Goal: Task Accomplishment & Management: Manage account settings

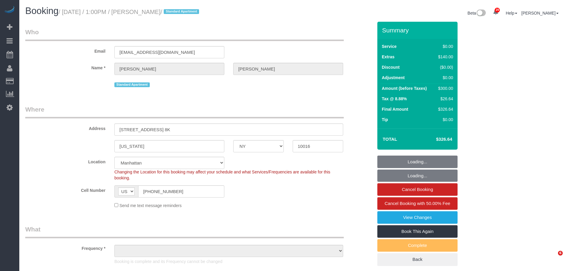
select select "NY"
select select "1"
select select "number:89"
select select "number:73"
select select "number:15"
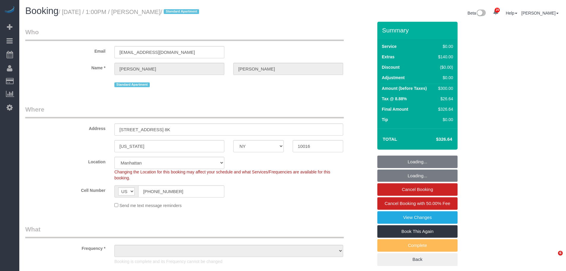
select select "number:6"
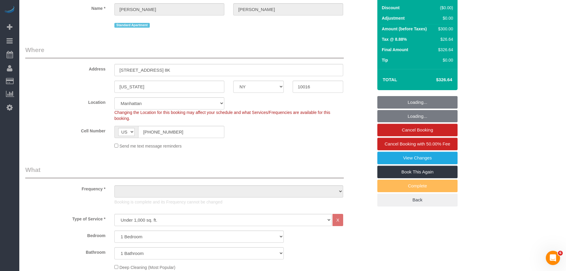
select select "object:1535"
select select "spot1"
select select "object:1539"
drag, startPoint x: 129, startPoint y: 68, endPoint x: 166, endPoint y: 69, distance: 36.6
click at [95, 69] on div "Address 155 East 38th Street, Apt. 8K" at bounding box center [199, 60] width 356 height 31
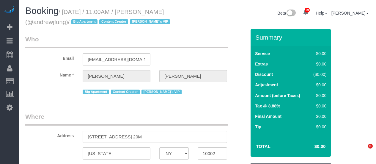
select select "NY"
select select "number:89"
select select "number:90"
select select "number:15"
select select "number:7"
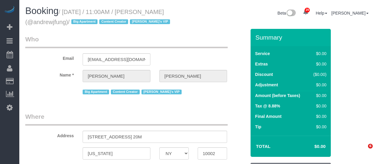
select select "object:982"
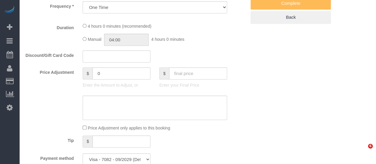
select select "2"
select select "240"
select select "spot1"
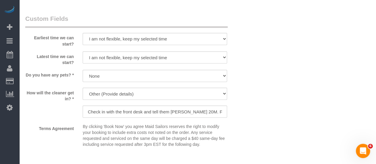
scroll to position [639, 0]
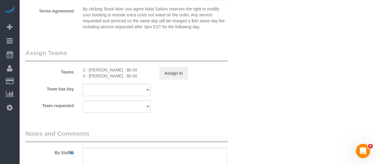
click at [219, 94] on div "Team has key 3 - Geraldin Bastidas 2 - Marilu Quintero 000- Donna Mercado 000 -…" at bounding box center [136, 90] width 230 height 12
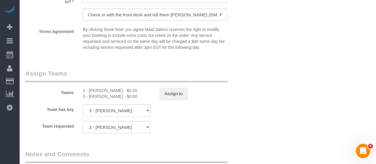
scroll to position [609, 0]
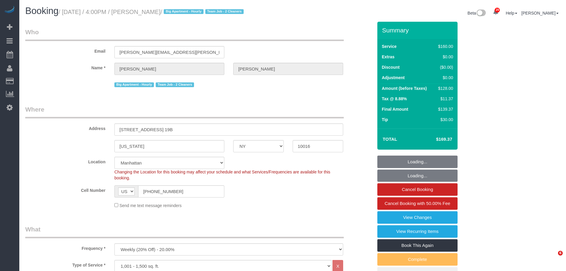
select select "NY"
select select "number:89"
select select "number:90"
select select "number:15"
select select "number:5"
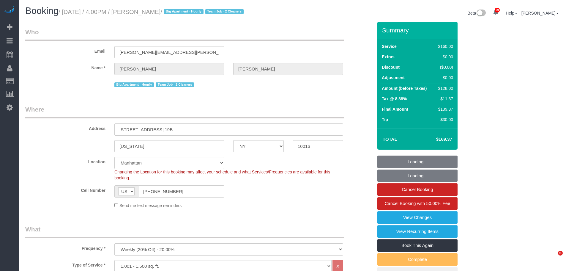
select select "object:1483"
select select "string:stripe-pm_1QmmDe4VGloSiKo7qN6Zl7hg"
select select "spot1"
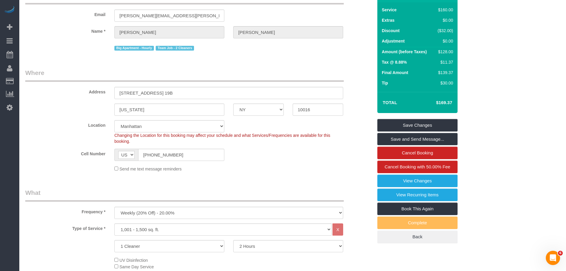
scroll to position [149, 0]
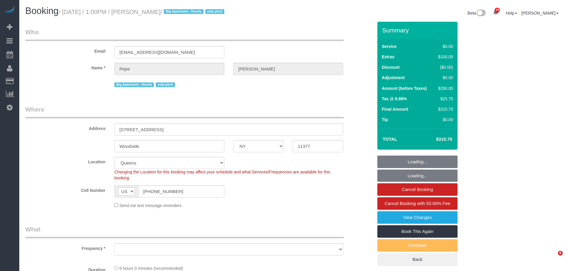
select select "NY"
select select "spot1"
select select "number:89"
select select "number:90"
select select "number:15"
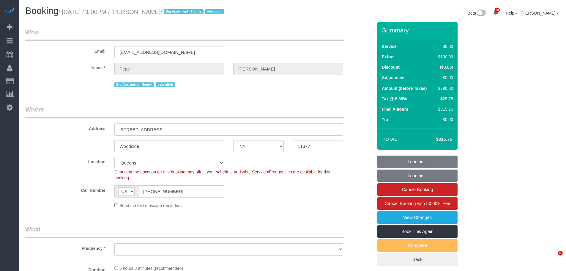
select select "number:5"
select select "spot49"
select select "object:1457"
select select "2"
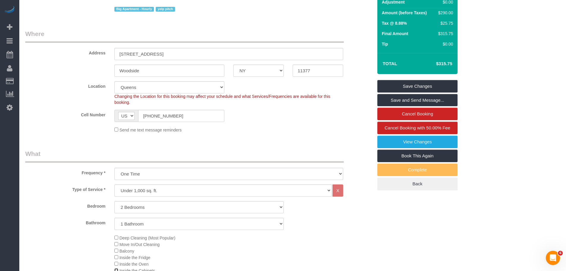
scroll to position [59, 0]
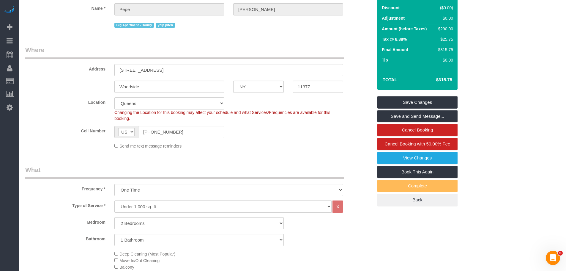
click at [254, 53] on legend "Where" at bounding box center [184, 51] width 318 height 13
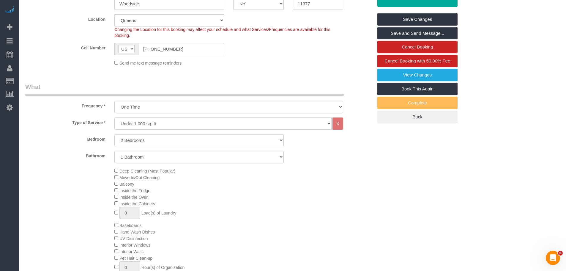
scroll to position [149, 0]
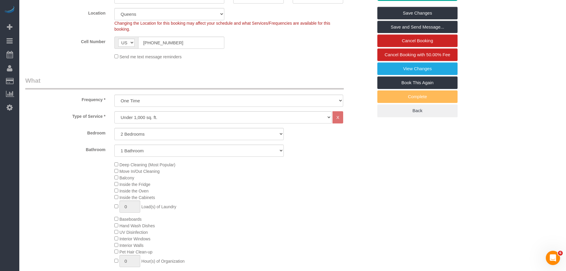
click at [334, 177] on div "Deep Cleaning (Most Popular) Move In/Out Cleaning Balcony Inside the Fridge Ins…" at bounding box center [243, 218] width 267 height 115
click at [370, 180] on div "Deep Cleaning (Most Popular) Move In/Out Cleaning Balcony Inside the Fridge Ins…" at bounding box center [243, 218] width 267 height 115
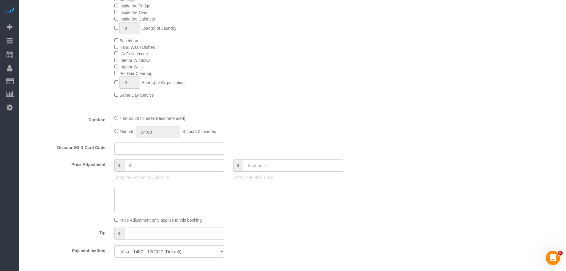
click at [318, 122] on div "4 hours 30 minutes (recommended) Manual 04:00 4 hours 0 minutes" at bounding box center [229, 126] width 238 height 23
select select "spot97"
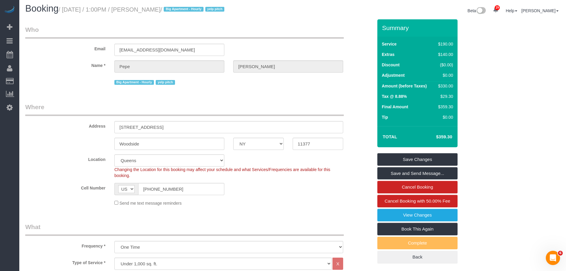
scroll to position [0, 0]
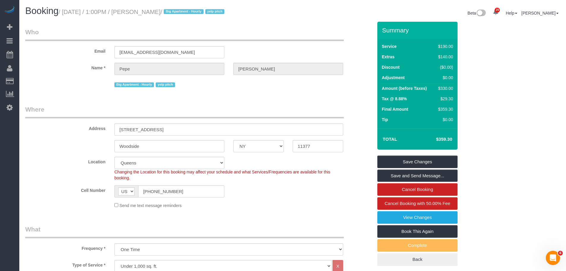
click at [279, 109] on legend "Where" at bounding box center [184, 111] width 318 height 13
select select "spot144"
click at [302, 106] on legend "Where" at bounding box center [184, 111] width 318 height 13
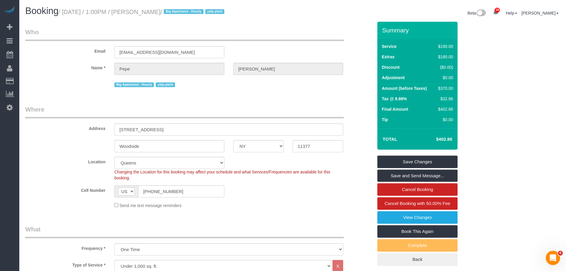
click at [272, 110] on legend "Where" at bounding box center [184, 111] width 318 height 13
click at [249, 46] on div "Email [EMAIL_ADDRESS][DOMAIN_NAME]" at bounding box center [199, 43] width 356 height 31
click at [320, 196] on div "Cell Number AF AL DZ AD AO AI AQ AG AR AM AW AU AT AZ BS BH BD BB BY BE BZ BJ B…" at bounding box center [199, 191] width 356 height 12
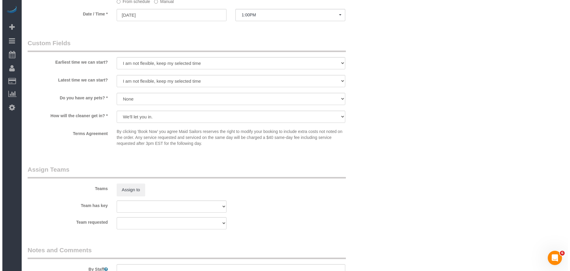
scroll to position [683, 0]
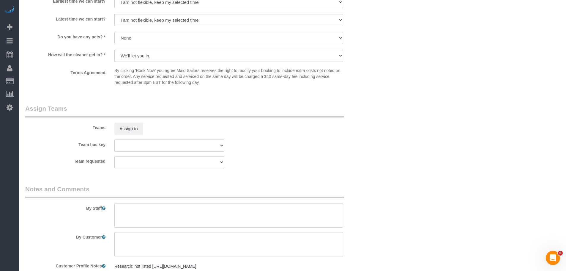
click at [154, 213] on textarea at bounding box center [228, 215] width 229 height 24
type textarea "f"
type textarea "Make sure to clean the interior"
click at [216, 212] on textarea at bounding box center [228, 215] width 229 height 24
click at [152, 217] on textarea at bounding box center [228, 215] width 229 height 24
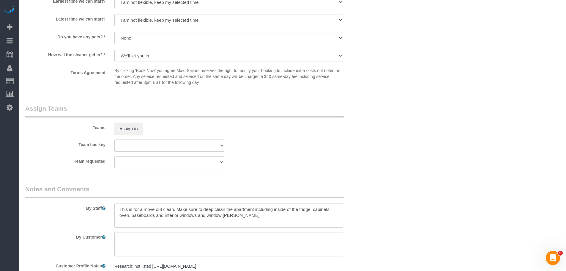
click at [171, 214] on textarea at bounding box center [228, 215] width 229 height 24
click at [199, 213] on textarea at bounding box center [228, 215] width 229 height 24
click at [164, 209] on textarea at bounding box center [228, 215] width 229 height 24
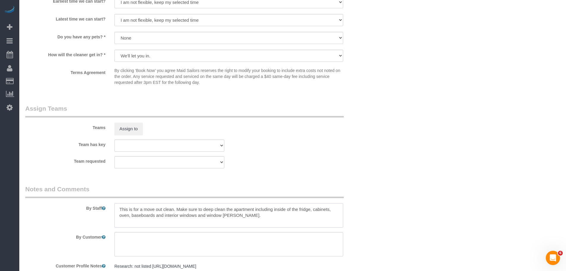
paste textarea "a move-out cleaning. Please ensure a thorough deep clean of the apartment, incl…"
type textarea "This is a move-out cleaning. Please ensure a thorough deep clean of the apartme…"
click at [127, 128] on button "Assign to" at bounding box center [128, 128] width 29 height 12
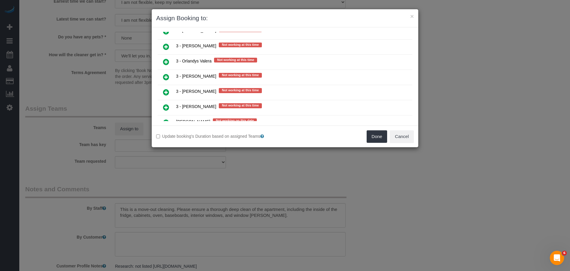
scroll to position [861, 0]
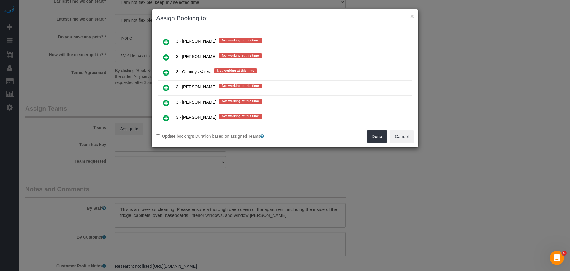
drag, startPoint x: 168, startPoint y: 57, endPoint x: 169, endPoint y: 62, distance: 4.5
click at [168, 57] on icon at bounding box center [166, 57] width 6 height 7
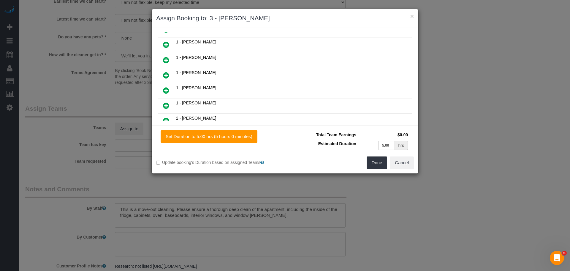
scroll to position [208, 0]
drag, startPoint x: 165, startPoint y: 76, endPoint x: 169, endPoint y: 77, distance: 3.9
click at [165, 76] on icon at bounding box center [166, 75] width 6 height 7
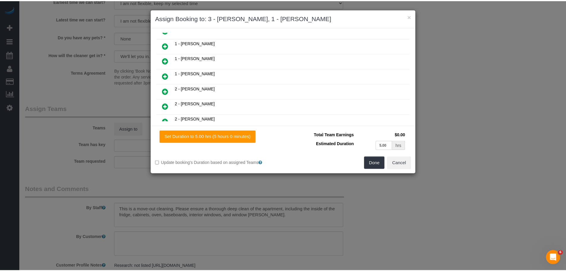
scroll to position [223, 0]
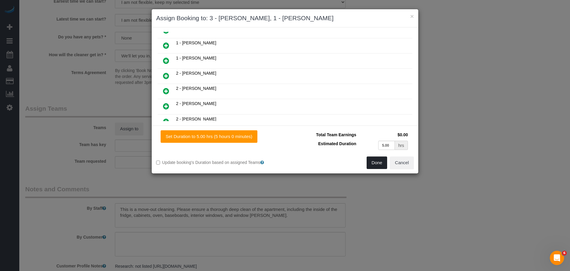
click at [376, 164] on button "Done" at bounding box center [377, 162] width 21 height 12
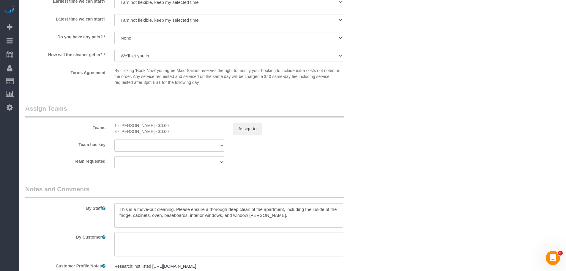
drag, startPoint x: 341, startPoint y: 129, endPoint x: 335, endPoint y: 129, distance: 6.2
click at [342, 129] on div "Assign to" at bounding box center [288, 128] width 119 height 12
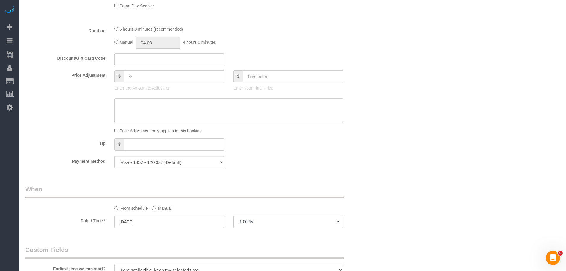
scroll to position [356, 0]
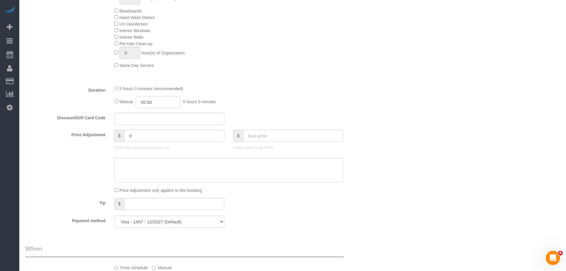
click at [173, 106] on input "05:00" at bounding box center [158, 102] width 45 height 12
type input "02:30"
click at [151, 141] on li "02:30" at bounding box center [151, 141] width 26 height 8
click at [291, 101] on div "Manual 02:30 2 hours 30 minutes" at bounding box center [228, 102] width 229 height 12
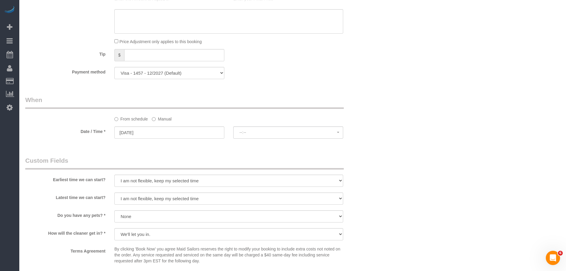
select select "spot191"
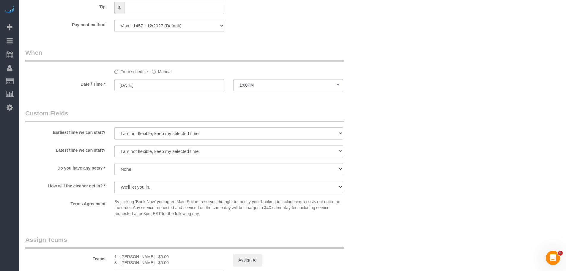
scroll to position [653, 0]
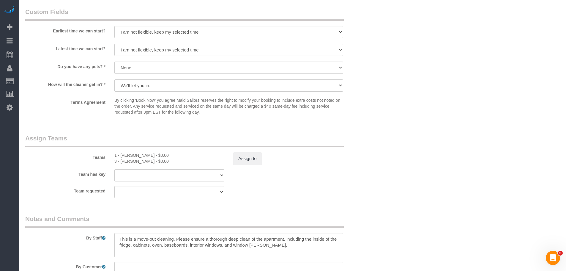
click at [350, 158] on div "Teams 1 - [PERSON_NAME] - $0.00 3 - [PERSON_NAME] - $0.00 Assign to" at bounding box center [199, 149] width 356 height 31
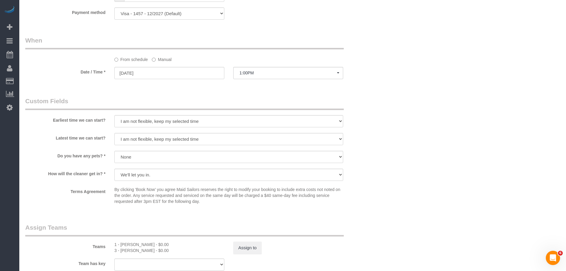
scroll to position [475, 0]
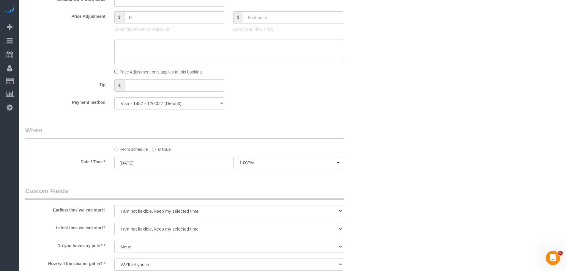
click at [162, 151] on label "Manual" at bounding box center [162, 148] width 20 height 8
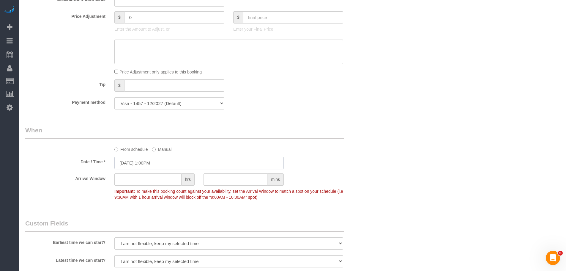
click at [162, 162] on input "[DATE] 1:00PM" at bounding box center [198, 163] width 169 height 12
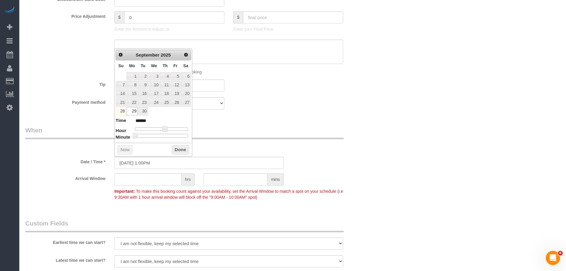
type input "[DATE] 4:00PM"
type input "******"
click at [173, 129] on div at bounding box center [161, 129] width 53 height 4
click at [179, 147] on button "Done" at bounding box center [181, 150] width 18 height 10
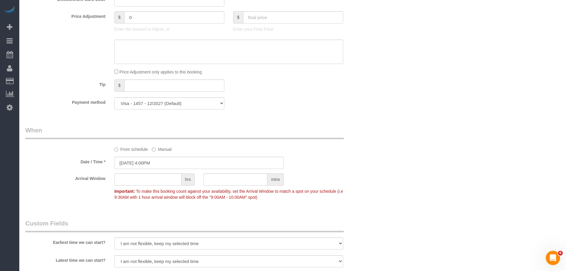
click at [323, 133] on legend "When" at bounding box center [184, 132] width 318 height 13
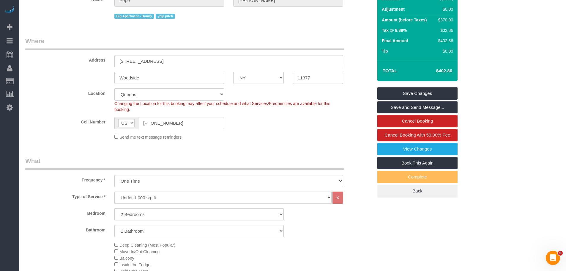
scroll to position [0, 0]
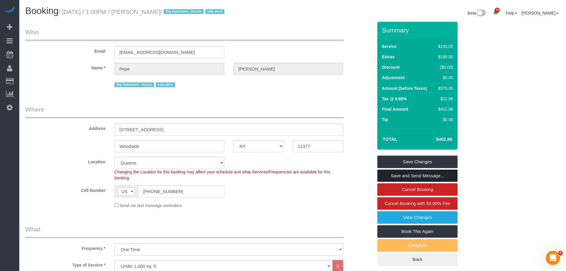
click at [409, 174] on link "Save and Send Message..." at bounding box center [417, 175] width 80 height 12
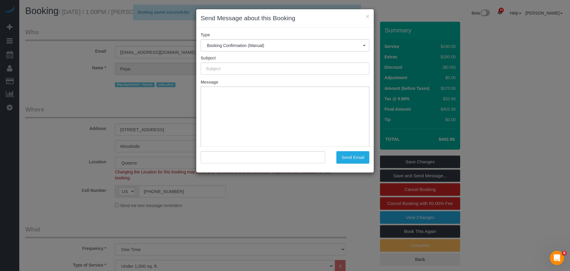
type input "Cleaning Confirmed for [DATE] 4:00pm"
type input ""[PERSON_NAME]" <[EMAIL_ADDRESS][DOMAIN_NAME]>"
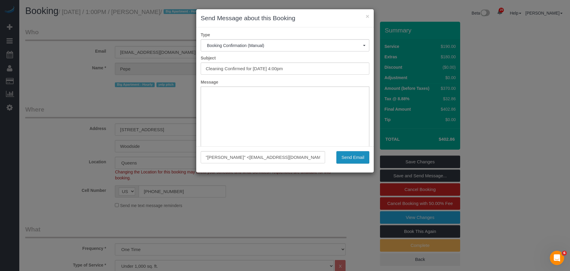
click at [345, 155] on button "Send Email" at bounding box center [353, 157] width 33 height 12
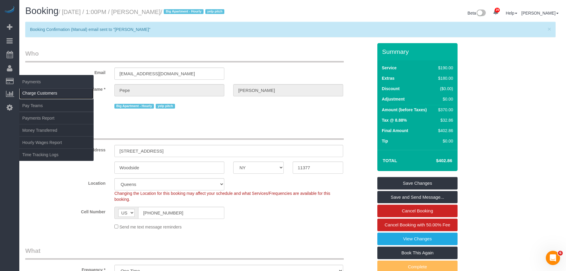
click at [40, 96] on link "Charge Customers" at bounding box center [56, 93] width 74 height 12
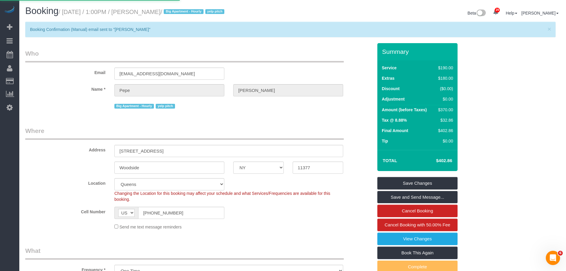
select select
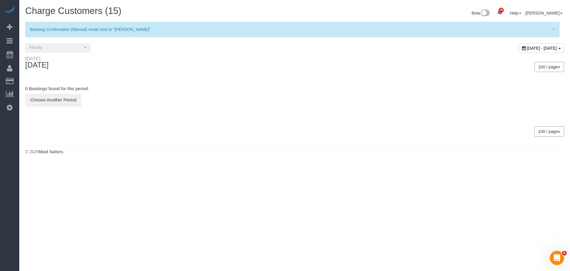
click at [527, 48] on span "[DATE] - [DATE]" at bounding box center [542, 48] width 30 height 5
type input "**********"
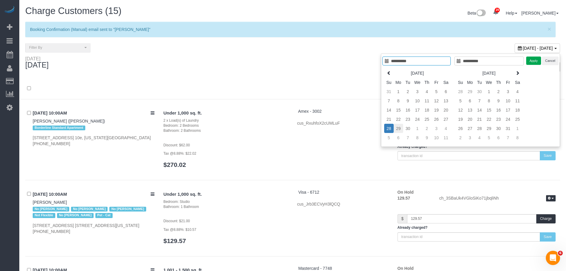
type input "**********"
click at [397, 130] on td "29" at bounding box center [399, 128] width 10 height 9
type input "**********"
click at [397, 130] on td "29" at bounding box center [399, 128] width 10 height 9
type input "**********"
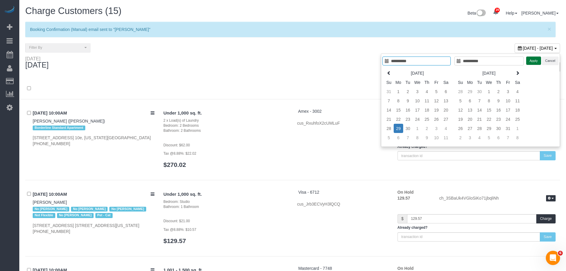
click at [534, 60] on button "Apply" at bounding box center [533, 60] width 15 height 9
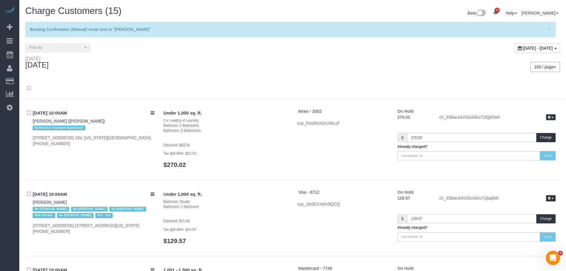
click at [250, 85] on div at bounding box center [293, 91] width 544 height 15
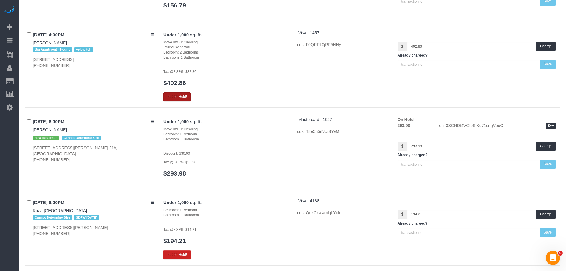
click at [183, 92] on button "Put on Hold!" at bounding box center [176, 96] width 27 height 9
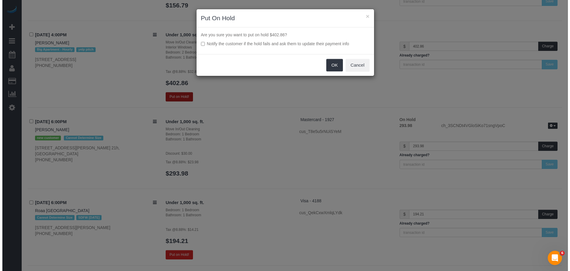
scroll to position [2860, 0]
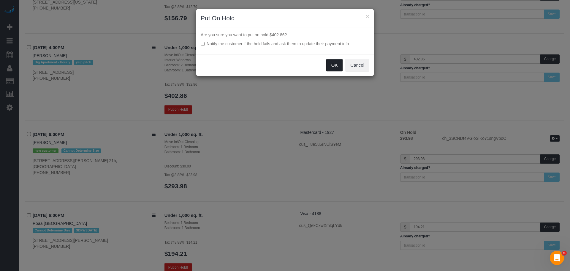
click at [329, 67] on button "OK" at bounding box center [334, 65] width 17 height 12
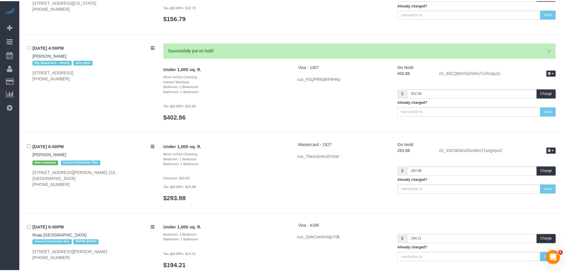
scroll to position [2873, 0]
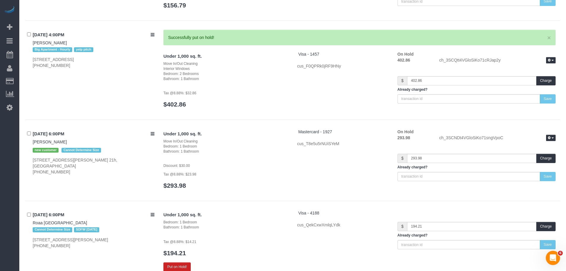
click at [273, 104] on div "[DATE] 4:00PM [PERSON_NAME] Big Apartment - Hourly yelp pitch [STREET_ADDRESS] …" at bounding box center [292, 75] width 535 height 90
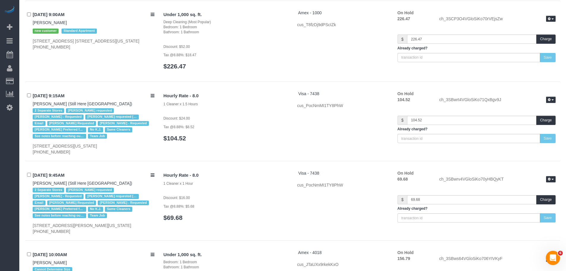
scroll to position [942, 0]
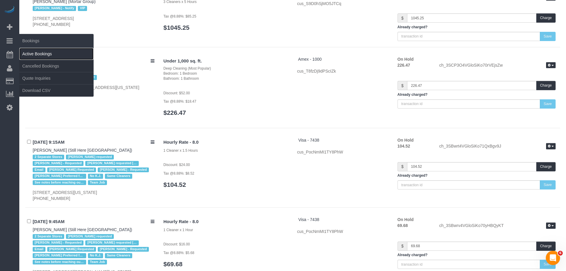
drag, startPoint x: 43, startPoint y: 52, endPoint x: 48, endPoint y: 50, distance: 4.6
click at [44, 52] on link "Active Bookings" at bounding box center [56, 54] width 74 height 12
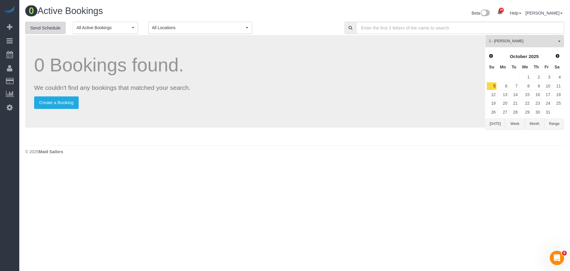
click at [55, 26] on link "Send Schedule" at bounding box center [45, 28] width 40 height 12
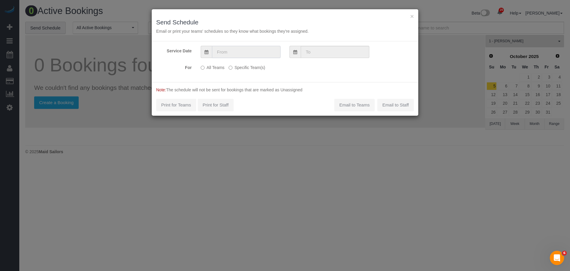
drag, startPoint x: 248, startPoint y: 54, endPoint x: 248, endPoint y: 57, distance: 3.3
click at [248, 53] on input "text" at bounding box center [246, 52] width 69 height 12
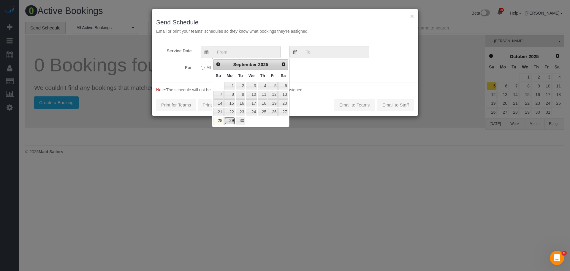
click at [228, 124] on link "29" at bounding box center [229, 121] width 11 height 8
type input "[DATE]"
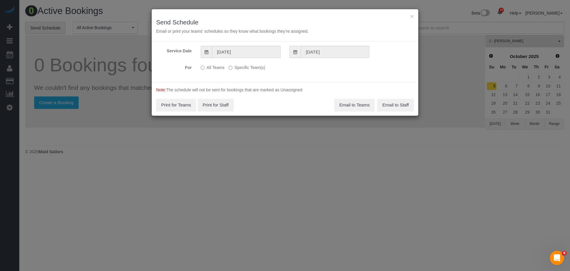
click at [243, 67] on label "Specific Team(s)" at bounding box center [247, 66] width 37 height 8
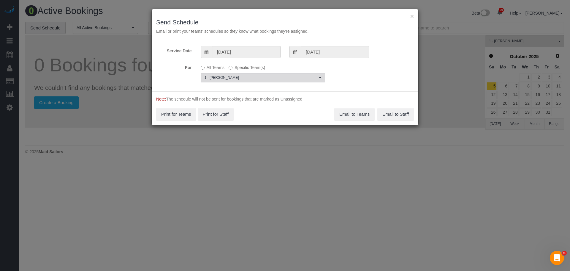
click at [255, 76] on span "1 - [PERSON_NAME]" at bounding box center [261, 77] width 113 height 5
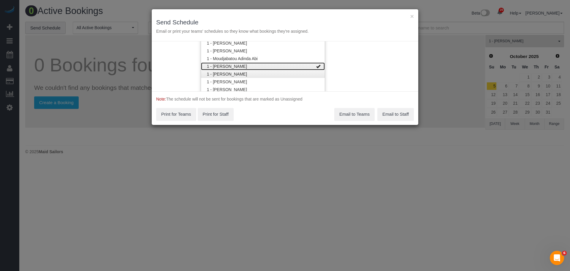
drag, startPoint x: 288, startPoint y: 67, endPoint x: 288, endPoint y: 72, distance: 4.5
click at [288, 67] on link "1 - [PERSON_NAME]" at bounding box center [263, 66] width 124 height 8
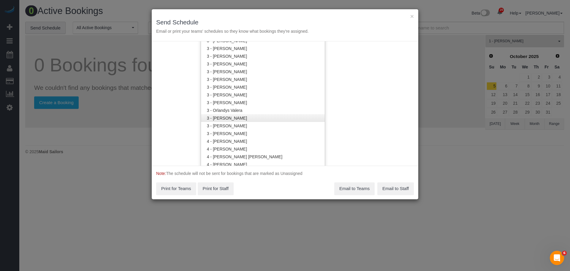
scroll to position [524, 0]
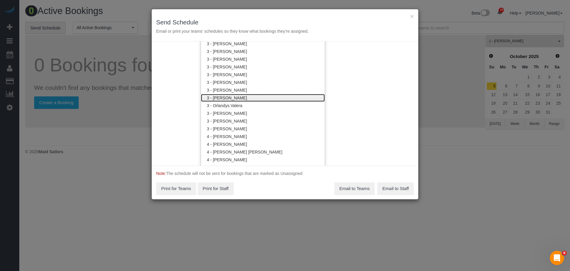
click at [284, 99] on link "3 - [PERSON_NAME]" at bounding box center [263, 98] width 124 height 8
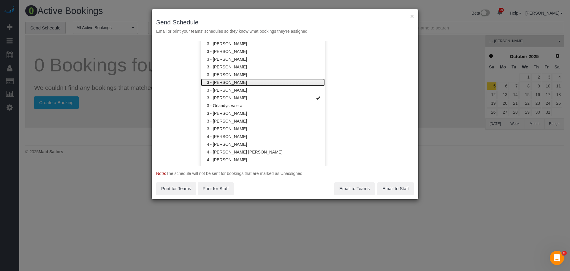
click at [294, 80] on link "3 - [PERSON_NAME]" at bounding box center [263, 82] width 124 height 8
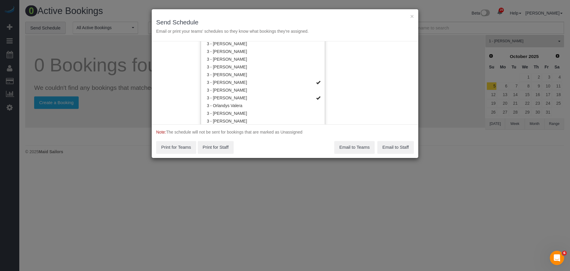
click at [343, 81] on div "Service Date [DATE] [DATE] For All Teams Specific Team(s) 3 - [PERSON_NAME] , 3…" at bounding box center [285, 82] width 267 height 83
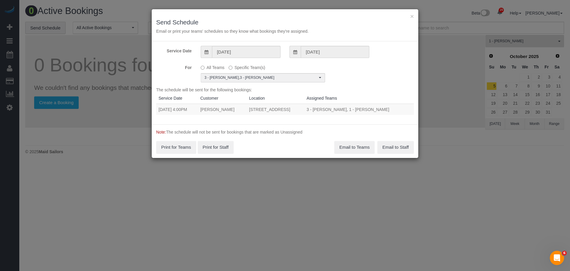
scroll to position [0, 0]
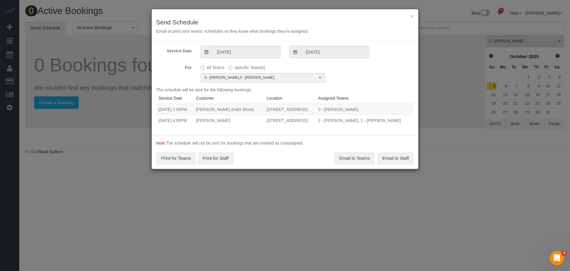
drag, startPoint x: 158, startPoint y: 125, endPoint x: 335, endPoint y: 124, distance: 177.0
click at [335, 124] on tr "[DATE] 4:00PM [PERSON_NAME] [STREET_ADDRESS] 3 - [PERSON_NAME], 1 - [PERSON_NAM…" at bounding box center [285, 120] width 258 height 11
copy tr "[DATE] 4:00PM [PERSON_NAME] [STREET_ADDRESS]"
click at [353, 164] on button "Email to Teams" at bounding box center [354, 158] width 40 height 12
